Goal: Task Accomplishment & Management: Manage account settings

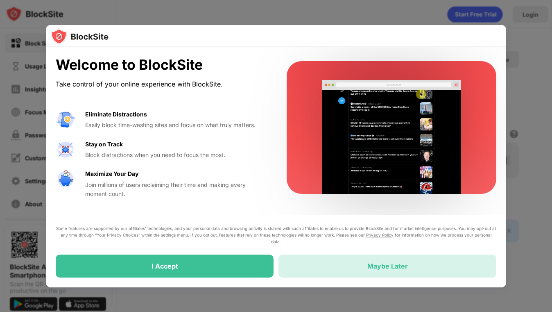
click at [349, 260] on div "Maybe Later" at bounding box center [387, 265] width 218 height 23
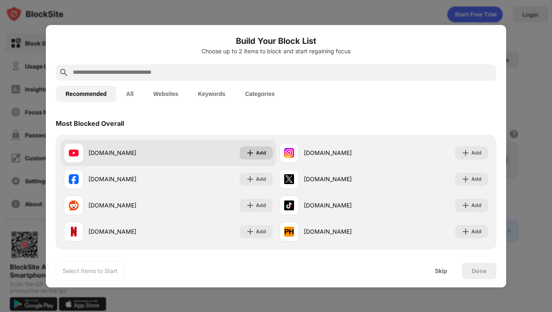
click at [258, 148] on div "Add" at bounding box center [256, 152] width 33 height 13
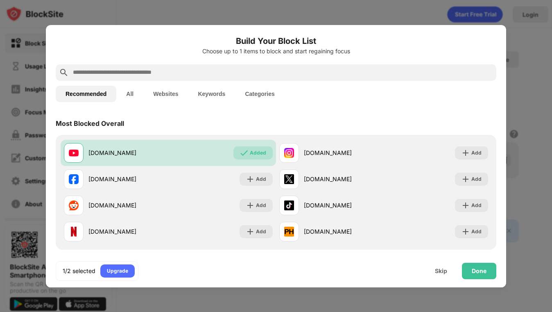
drag, startPoint x: 482, startPoint y: 266, endPoint x: 354, endPoint y: 260, distance: 127.9
click at [354, 260] on div "1/2 selected Upgrade Skip Done" at bounding box center [276, 270] width 460 height 33
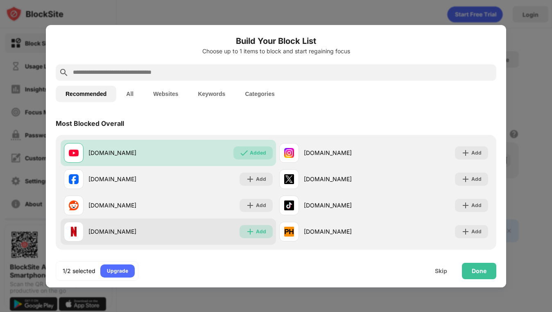
click at [262, 228] on div "Add" at bounding box center [261, 231] width 10 height 8
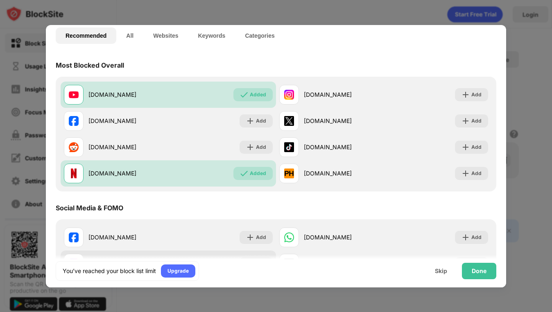
scroll to position [54, 0]
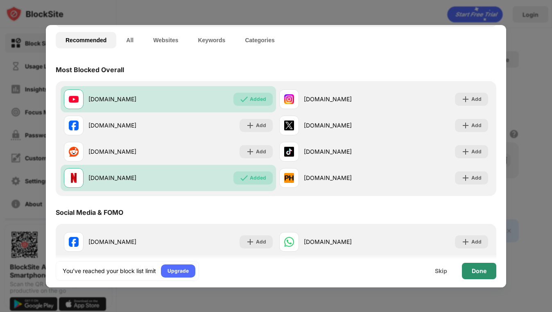
click at [488, 267] on div "Done" at bounding box center [479, 270] width 34 height 16
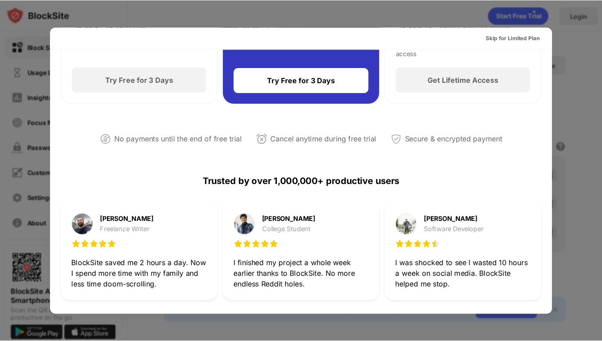
scroll to position [121, 0]
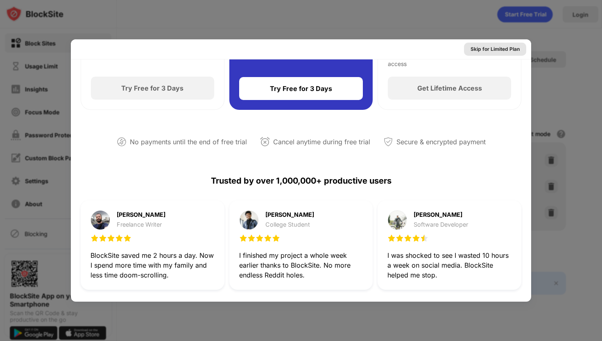
click at [484, 49] on div "Skip for Limited Plan" at bounding box center [494, 49] width 49 height 8
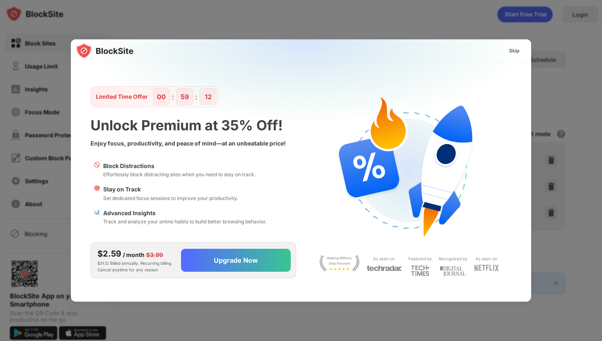
scroll to position [0, 0]
click at [516, 50] on div "Skip" at bounding box center [514, 51] width 11 height 8
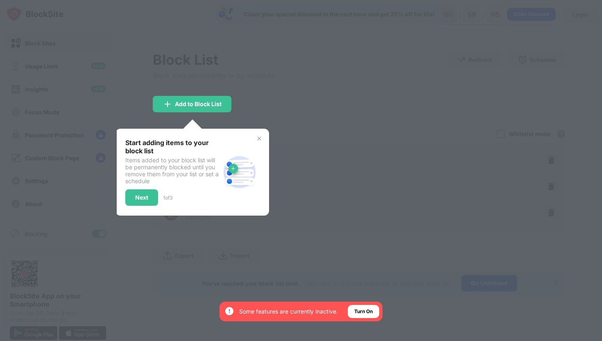
click at [258, 138] on img at bounding box center [259, 138] width 7 height 7
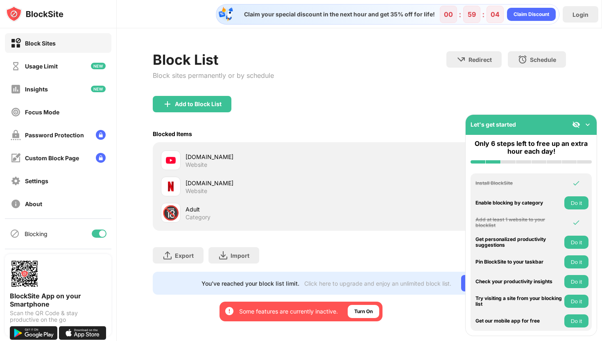
click at [186, 158] on div "youtube.com" at bounding box center [272, 156] width 174 height 9
click at [552, 121] on img at bounding box center [587, 124] width 8 height 8
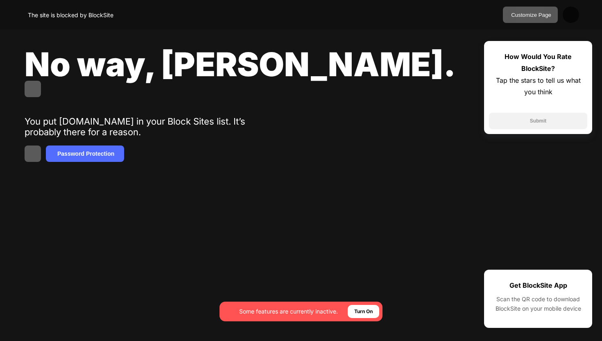
click at [452, 8] on div "The site is blocked by BlockSite Customize Page Edit Block List Redirect Custom…" at bounding box center [301, 14] width 602 height 29
